Goal: Communication & Community: Answer question/provide support

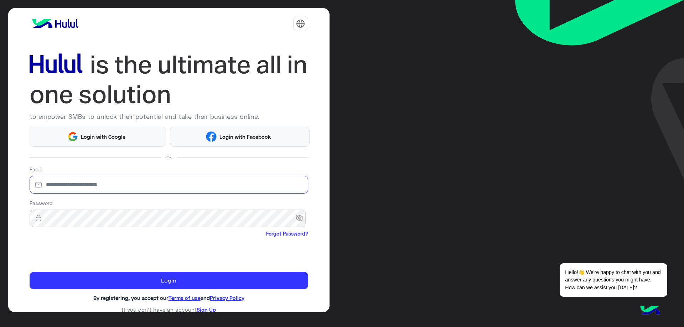
click at [124, 187] on input "email" at bounding box center [169, 185] width 279 height 18
type input "**********"
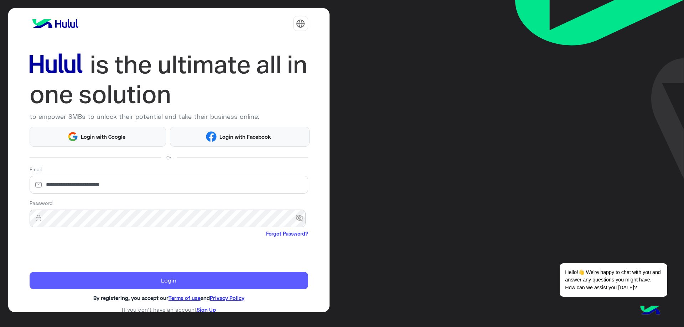
click at [119, 274] on button "Login" at bounding box center [169, 281] width 279 height 18
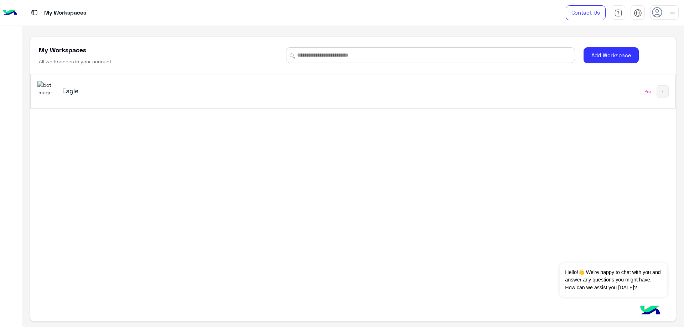
click at [100, 85] on div "Eagle" at bounding box center [226, 91] width 379 height 21
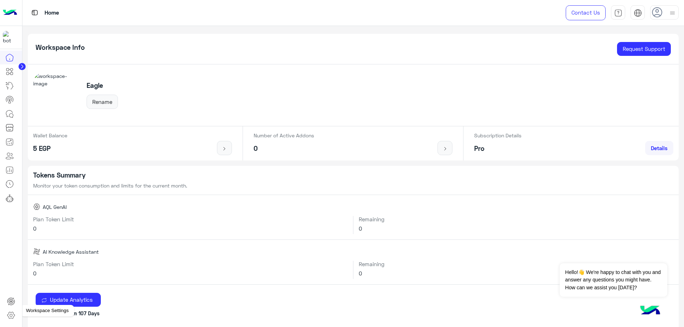
click at [11, 312] on icon at bounding box center [11, 315] width 9 height 9
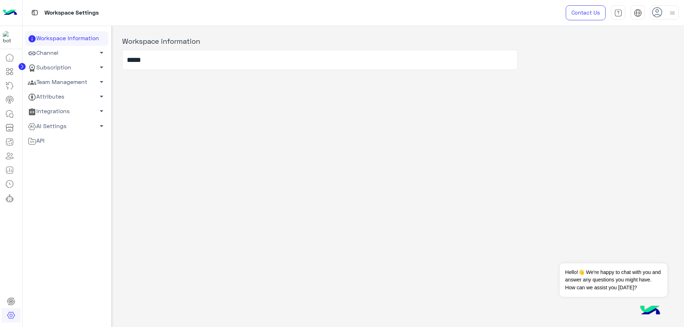
click at [62, 86] on link "Team Management arrow_drop_down" at bounding box center [66, 82] width 83 height 15
click at [59, 92] on link "Team Members" at bounding box center [66, 96] width 83 height 12
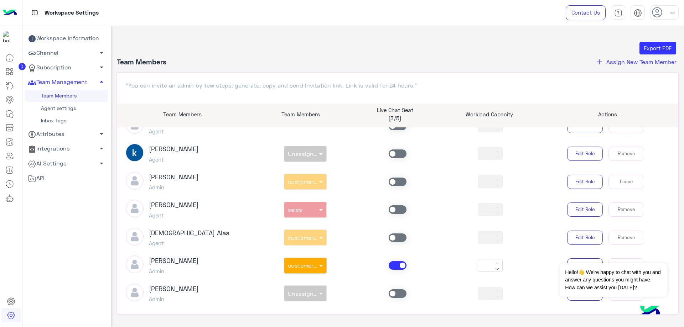
scroll to position [178, 0]
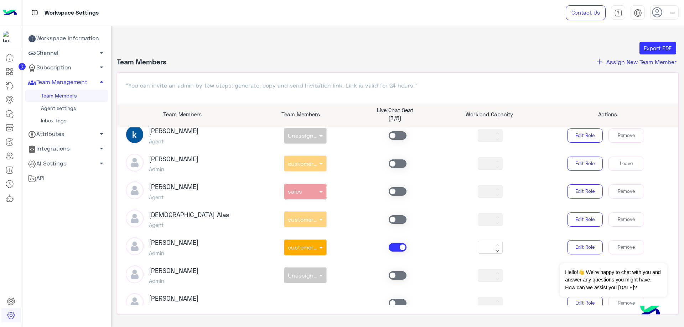
click at [394, 245] on span at bounding box center [398, 247] width 18 height 9
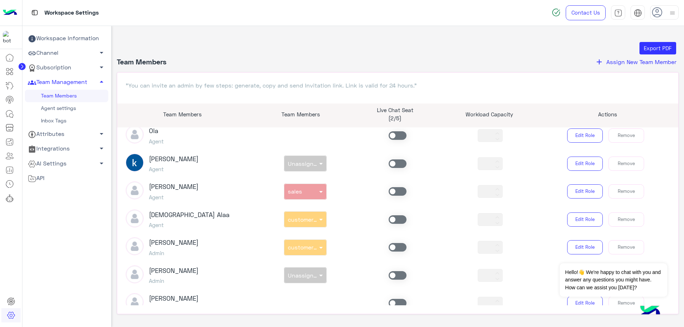
click at [394, 188] on span at bounding box center [398, 191] width 18 height 9
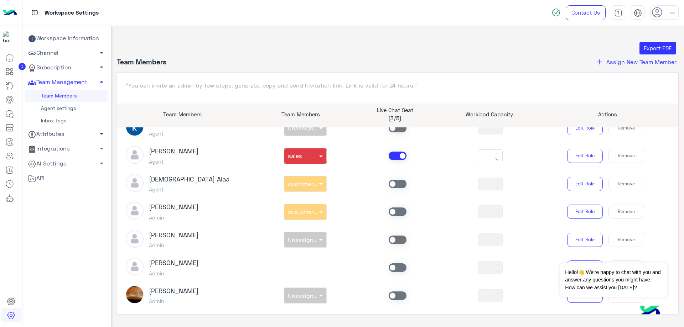
scroll to position [321, 0]
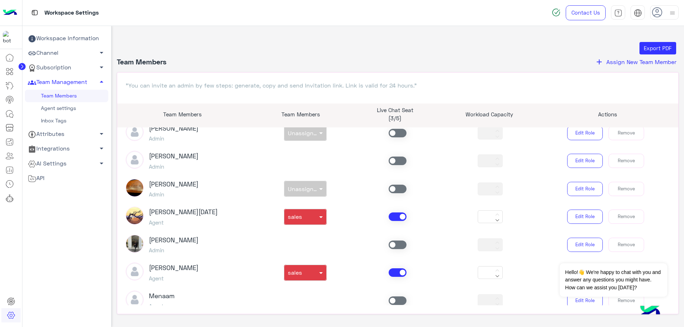
click at [397, 216] on span at bounding box center [398, 217] width 18 height 9
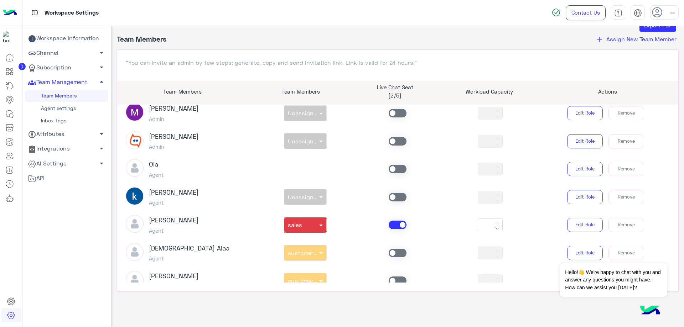
scroll to position [11, 0]
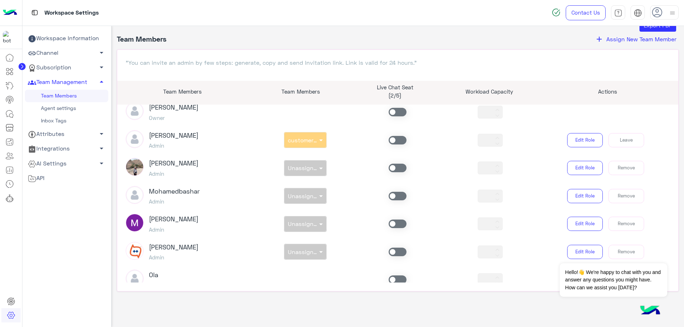
click at [398, 143] on span at bounding box center [398, 140] width 18 height 9
click at [17, 113] on link at bounding box center [9, 114] width 19 height 14
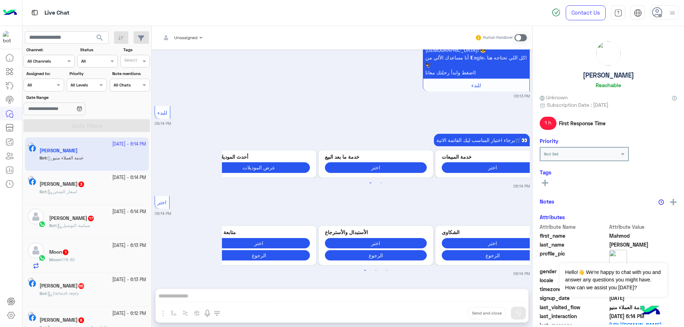
scroll to position [728, 0]
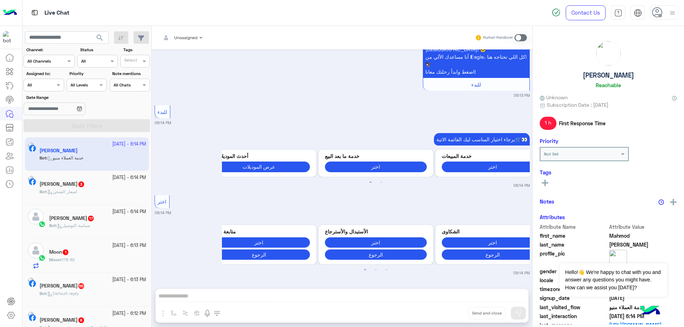
click at [665, 12] on div at bounding box center [664, 12] width 28 height 14
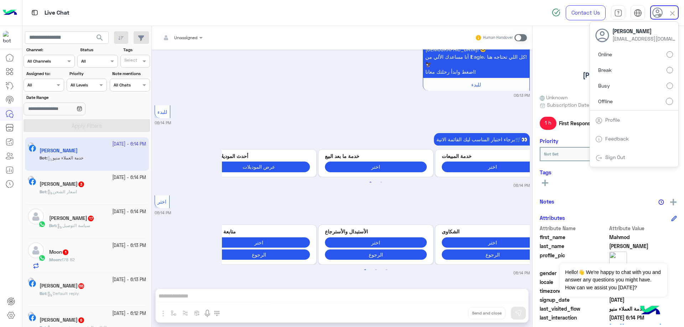
click at [651, 57] on label "Online" at bounding box center [634, 54] width 78 height 13
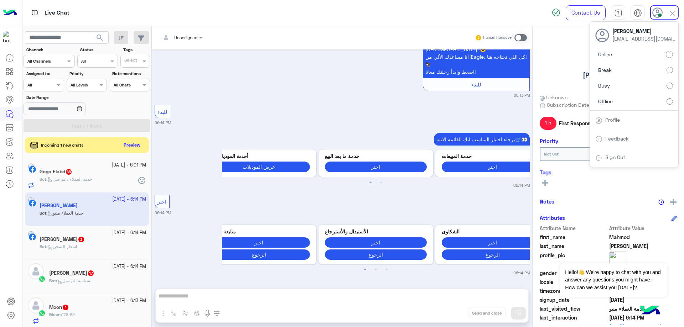
click at [45, 86] on div at bounding box center [44, 84] width 40 height 7
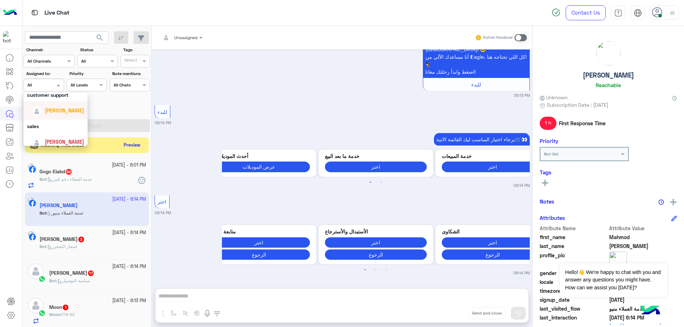
scroll to position [23, 0]
click at [56, 118] on div "[PERSON_NAME]" at bounding box center [57, 123] width 53 height 12
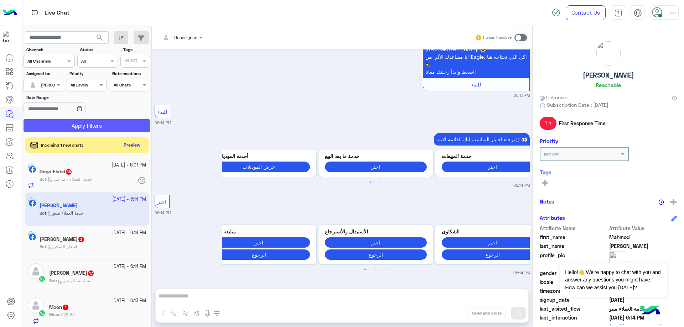
click at [84, 121] on button "Apply Filters" at bounding box center [87, 125] width 126 height 13
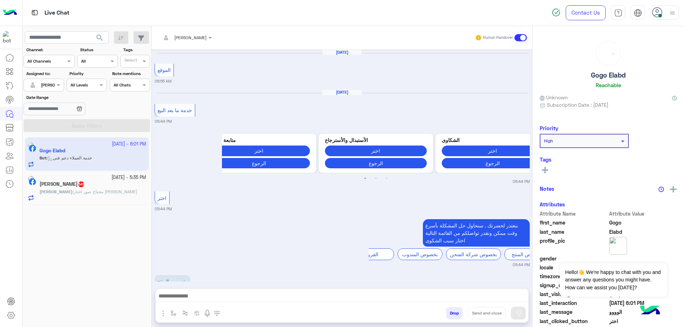
scroll to position [545, 0]
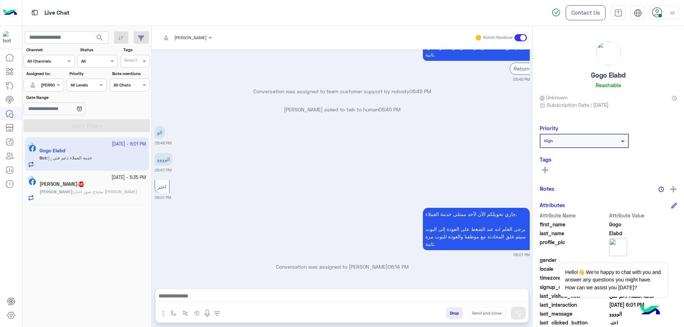
click at [112, 196] on div "[PERSON_NAME] : محتاج صور اختار منها" at bounding box center [93, 195] width 107 height 12
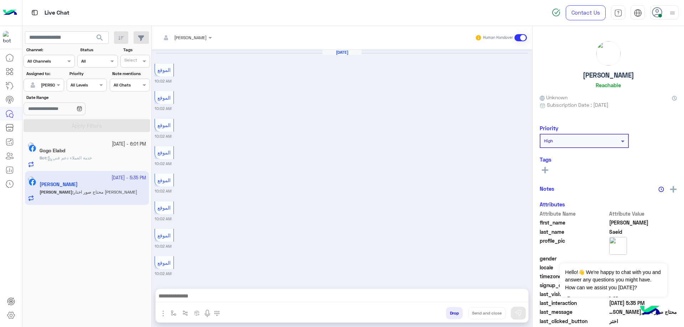
scroll to position [418, 0]
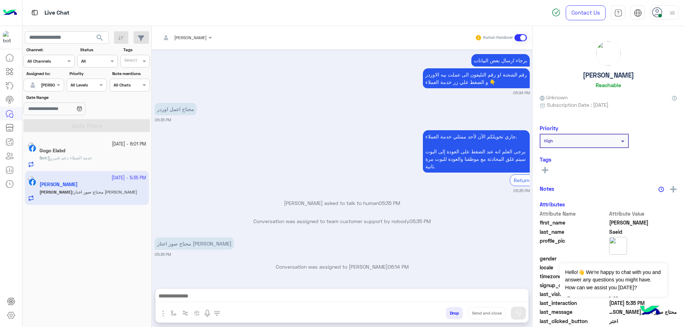
click at [114, 164] on div "Bot : خدمة العملاء دعم فني" at bounding box center [93, 161] width 107 height 12
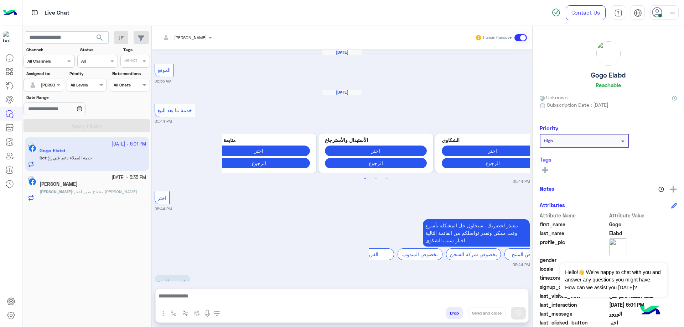
scroll to position [545, 0]
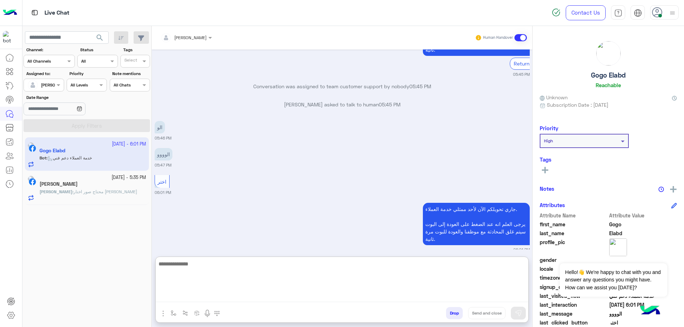
click at [241, 295] on textarea at bounding box center [342, 281] width 373 height 43
type textarea "*"
type textarea "**********"
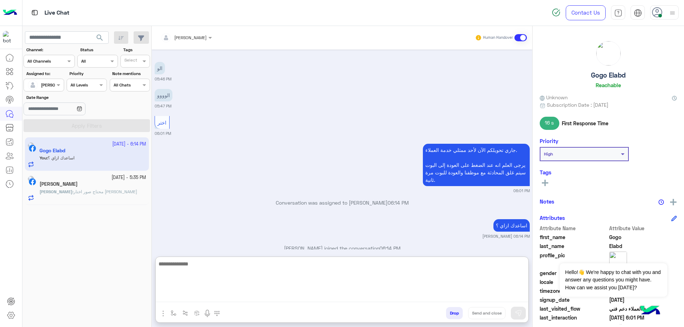
scroll to position [604, 0]
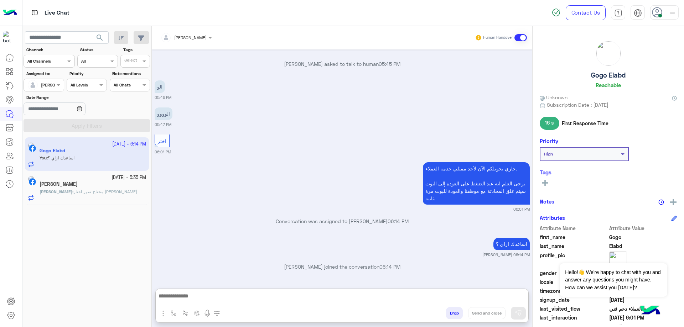
click at [117, 186] on div "[PERSON_NAME]" at bounding box center [93, 184] width 107 height 7
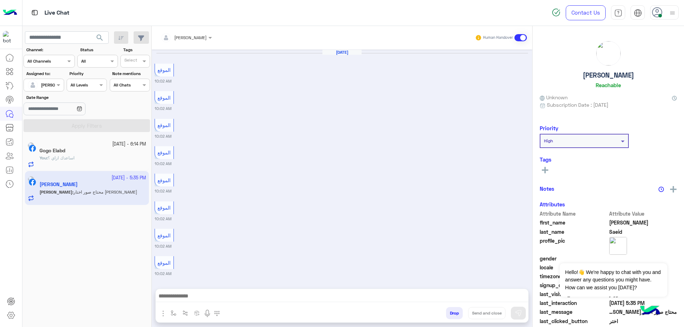
scroll to position [418, 0]
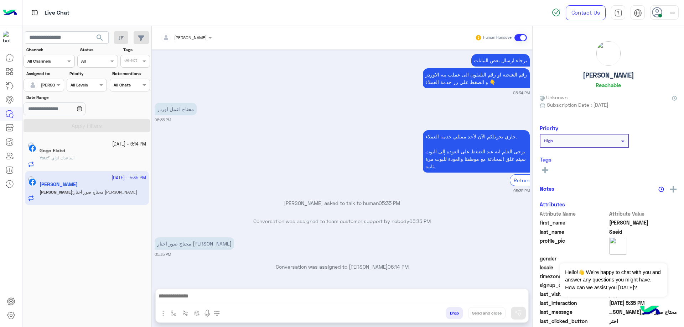
click at [614, 73] on h5 "[PERSON_NAME]" at bounding box center [608, 75] width 51 height 8
copy h5 "[PERSON_NAME]"
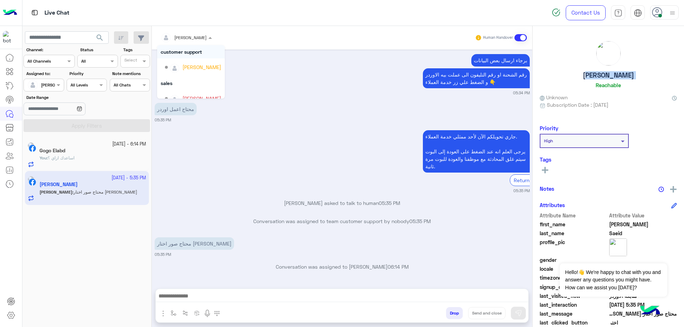
click at [188, 36] on input "text" at bounding box center [177, 36] width 33 height 6
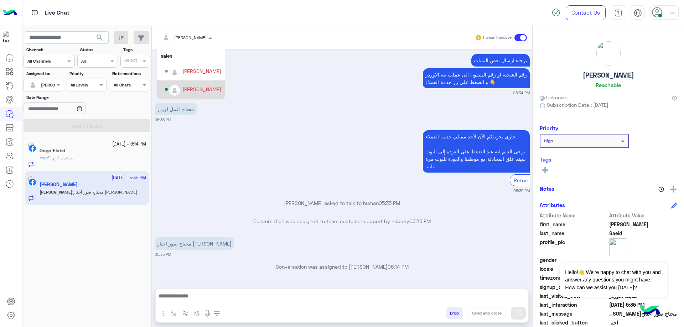
click at [198, 87] on div "[PERSON_NAME]" at bounding box center [201, 88] width 39 height 7
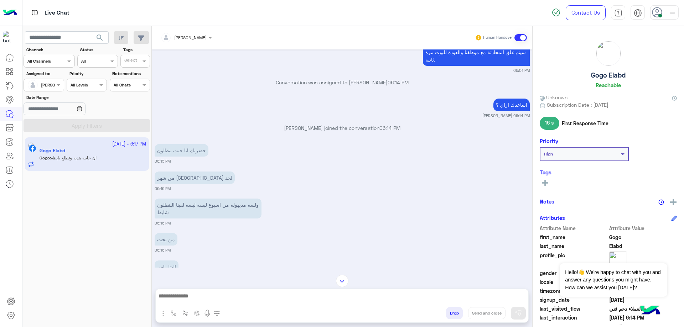
scroll to position [728, 0]
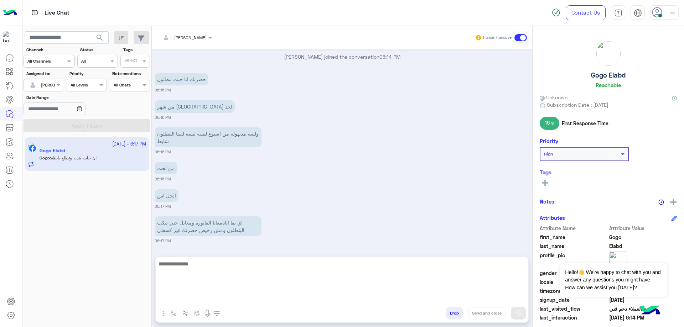
click at [229, 297] on textarea at bounding box center [342, 281] width 373 height 43
type textarea "**********"
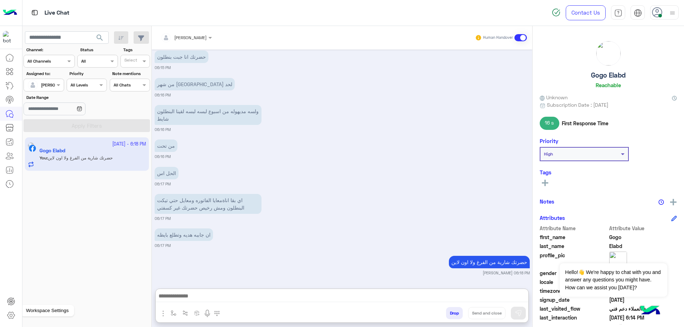
click at [16, 313] on link at bounding box center [10, 315] width 19 height 14
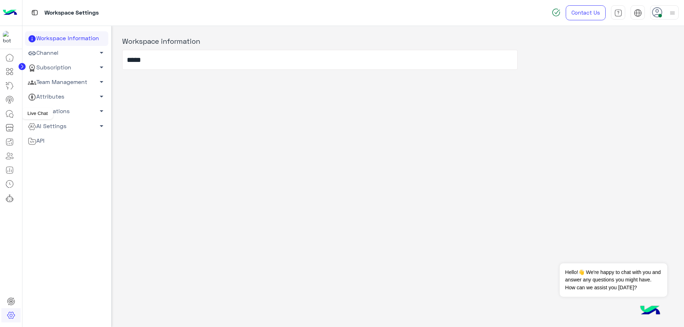
click at [11, 110] on icon at bounding box center [9, 114] width 9 height 9
click at [67, 82] on link "Team Management arrow_drop_down" at bounding box center [66, 82] width 83 height 15
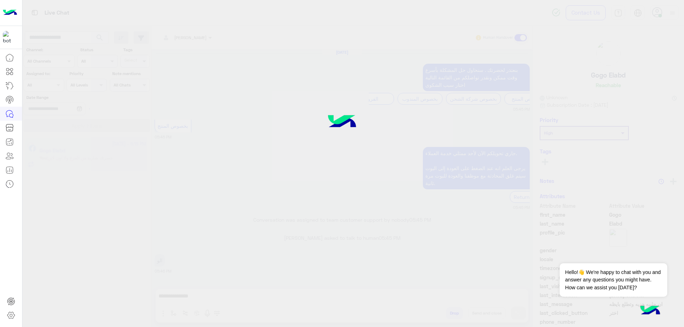
scroll to position [411, 0]
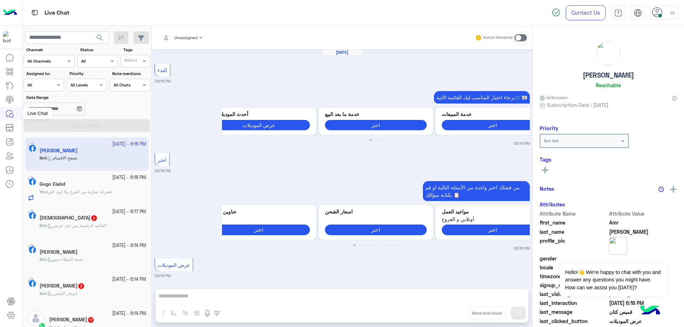
scroll to position [750, 0]
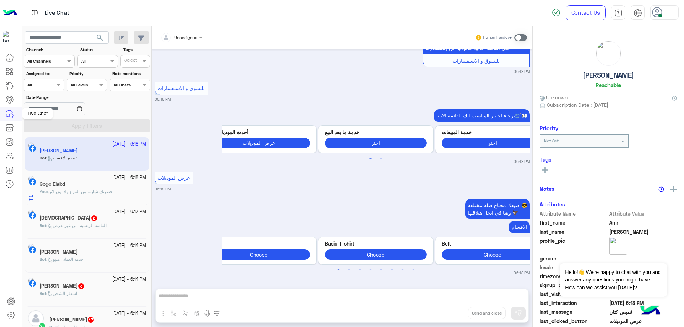
click at [9, 117] on icon at bounding box center [9, 114] width 9 height 9
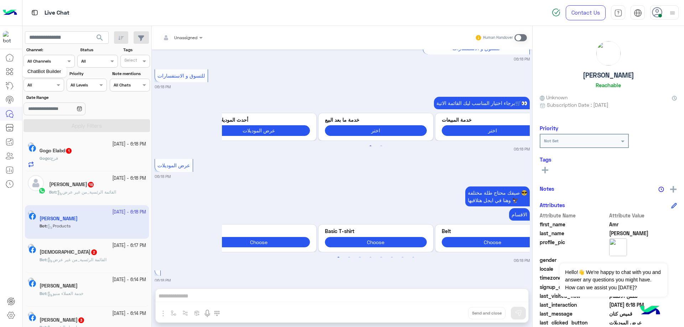
scroll to position [885, 0]
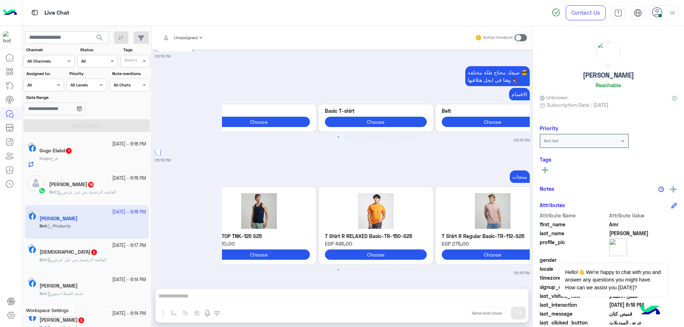
click at [15, 317] on icon at bounding box center [11, 315] width 9 height 9
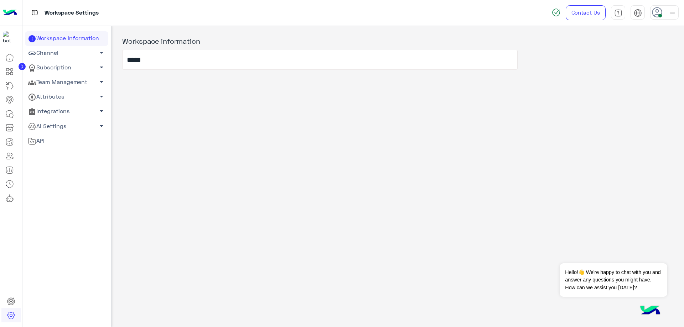
click at [56, 80] on link "Team Management arrow_drop_down" at bounding box center [66, 82] width 83 height 15
click at [61, 94] on link "Team Members" at bounding box center [66, 96] width 83 height 12
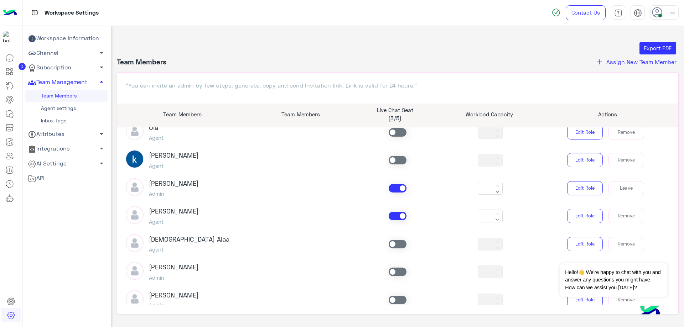
scroll to position [118, 0]
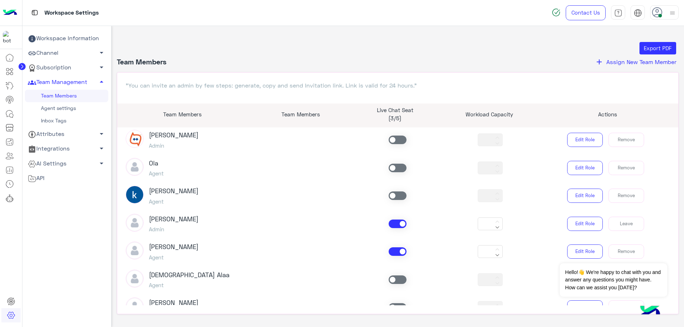
click at [389, 195] on span at bounding box center [398, 196] width 18 height 9
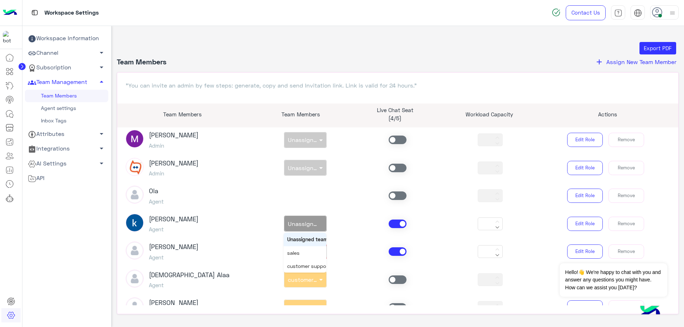
click at [321, 223] on span at bounding box center [321, 223] width 9 height 7
click at [303, 259] on div "sales" at bounding box center [305, 253] width 43 height 13
click at [6, 118] on icon at bounding box center [9, 114] width 9 height 9
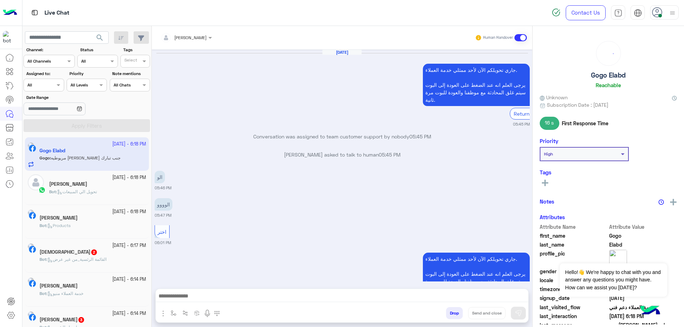
scroll to position [380, 0]
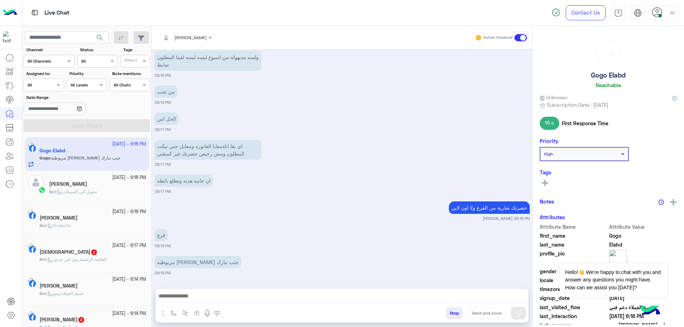
click at [47, 84] on div at bounding box center [44, 84] width 40 height 7
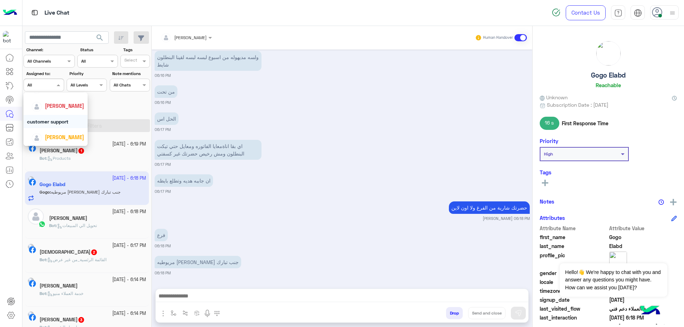
scroll to position [77, 0]
click at [67, 133] on div "[PERSON_NAME]" at bounding box center [57, 137] width 53 height 12
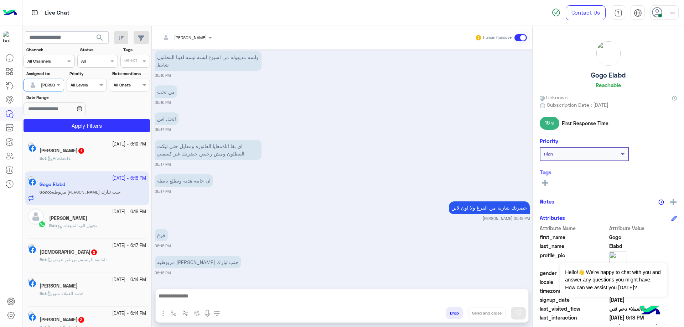
click at [107, 133] on app-inbox-users-filters "search Channel: Channel All Channels Status Channel All Tags Select Assigned to…" at bounding box center [86, 80] width 129 height 109
click at [107, 131] on button "Apply Filters" at bounding box center [87, 125] width 126 height 13
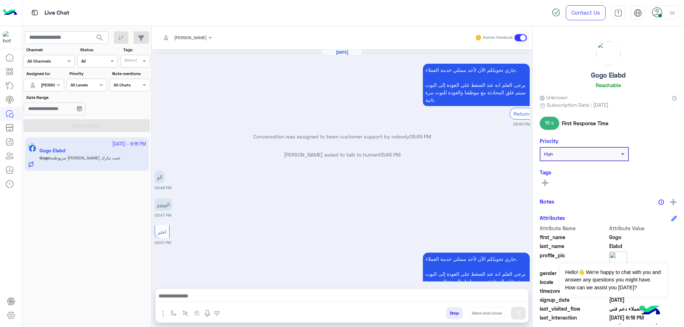
scroll to position [380, 0]
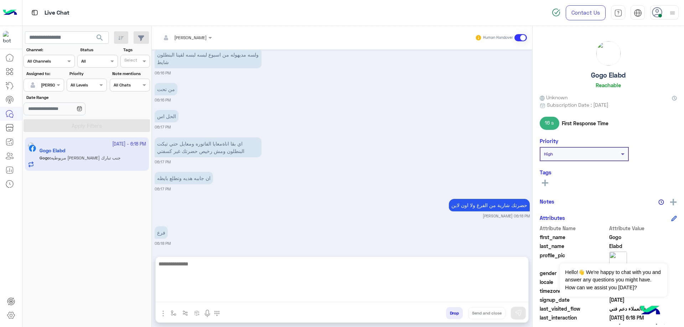
click at [226, 299] on textarea at bounding box center [342, 281] width 373 height 43
paste textarea "**********"
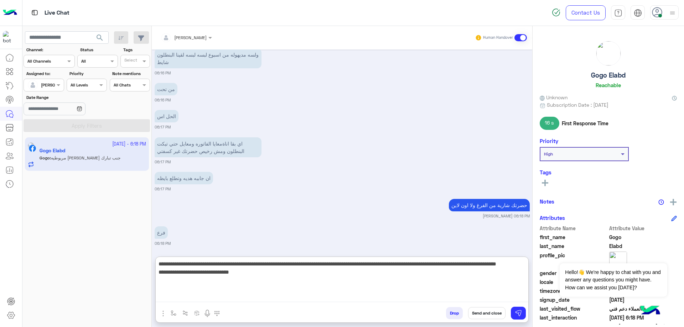
drag, startPoint x: 398, startPoint y: 264, endPoint x: 468, endPoint y: 264, distance: 69.8
click at [468, 264] on textarea "**********" at bounding box center [342, 281] width 373 height 43
click at [462, 266] on textarea "**********" at bounding box center [342, 281] width 373 height 43
click at [401, 265] on textarea "**********" at bounding box center [342, 281] width 373 height 43
click at [398, 264] on textarea "**********" at bounding box center [342, 281] width 373 height 43
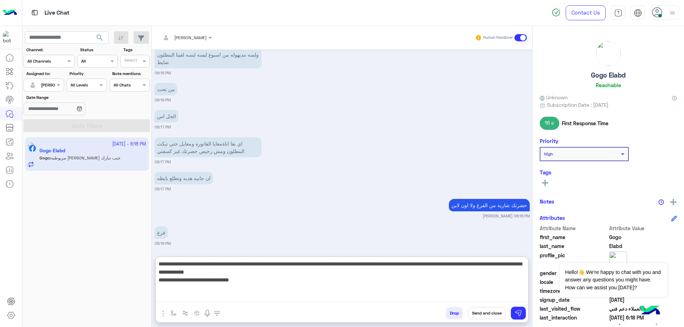
type textarea "**********"
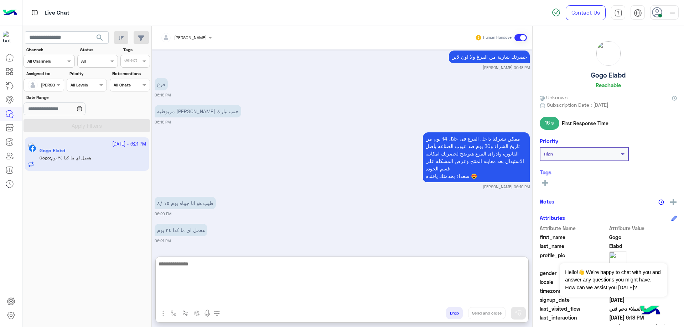
scroll to position [558, 0]
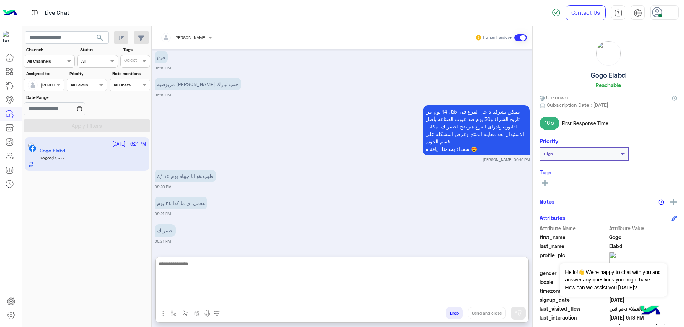
click at [225, 272] on textarea at bounding box center [342, 281] width 373 height 43
type textarea "**********"
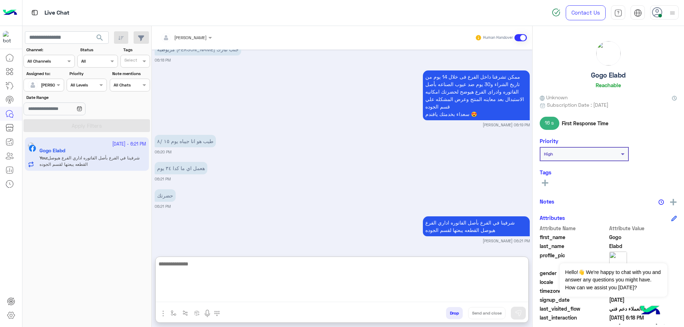
scroll to position [593, 0]
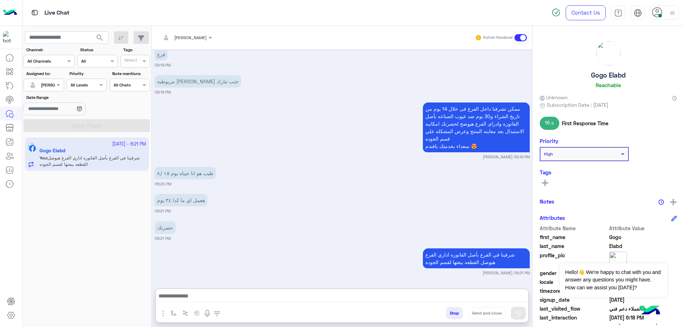
click at [451, 309] on button "Drop" at bounding box center [454, 313] width 17 height 12
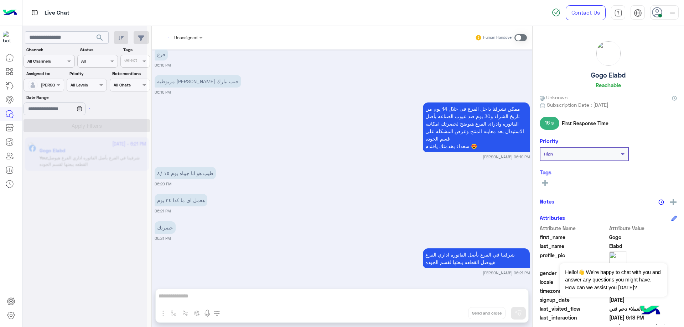
scroll to position [579, 0]
